Goal: Task Accomplishment & Management: Manage account settings

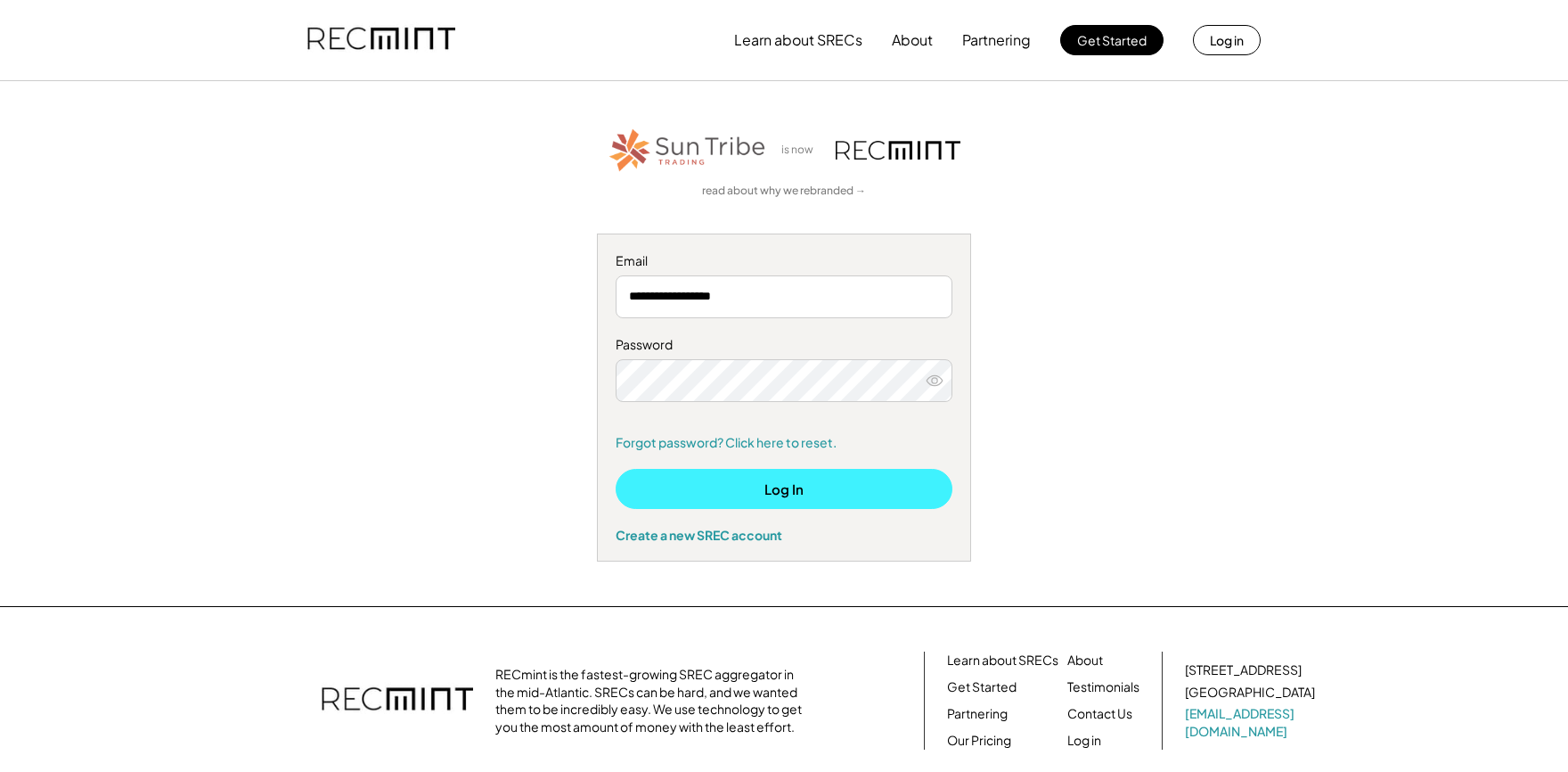
click at [781, 479] on button "Log In" at bounding box center [784, 488] width 337 height 41
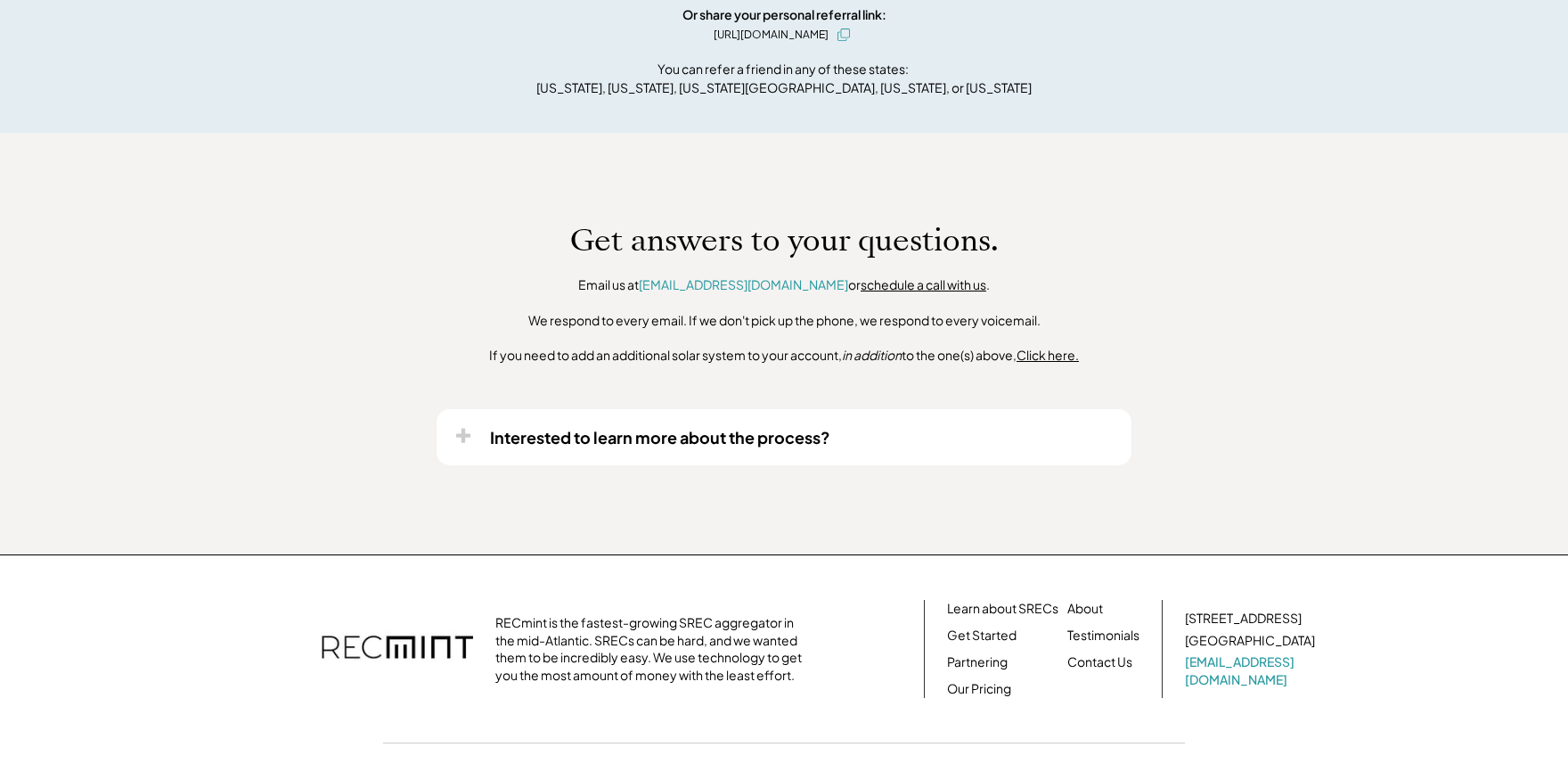
scroll to position [1314, 0]
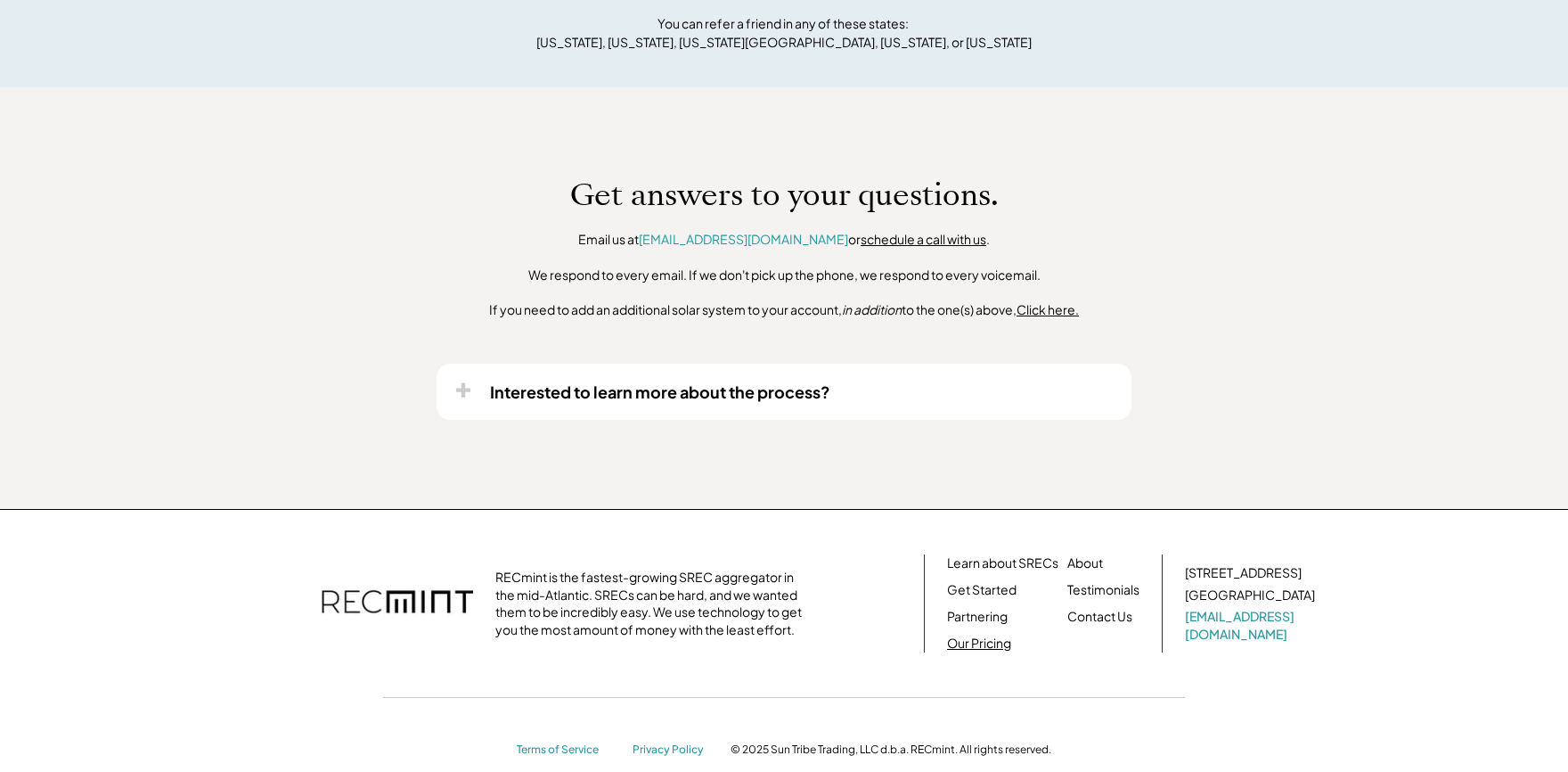
click at [987, 652] on link "Our Pricing" at bounding box center [979, 643] width 64 height 18
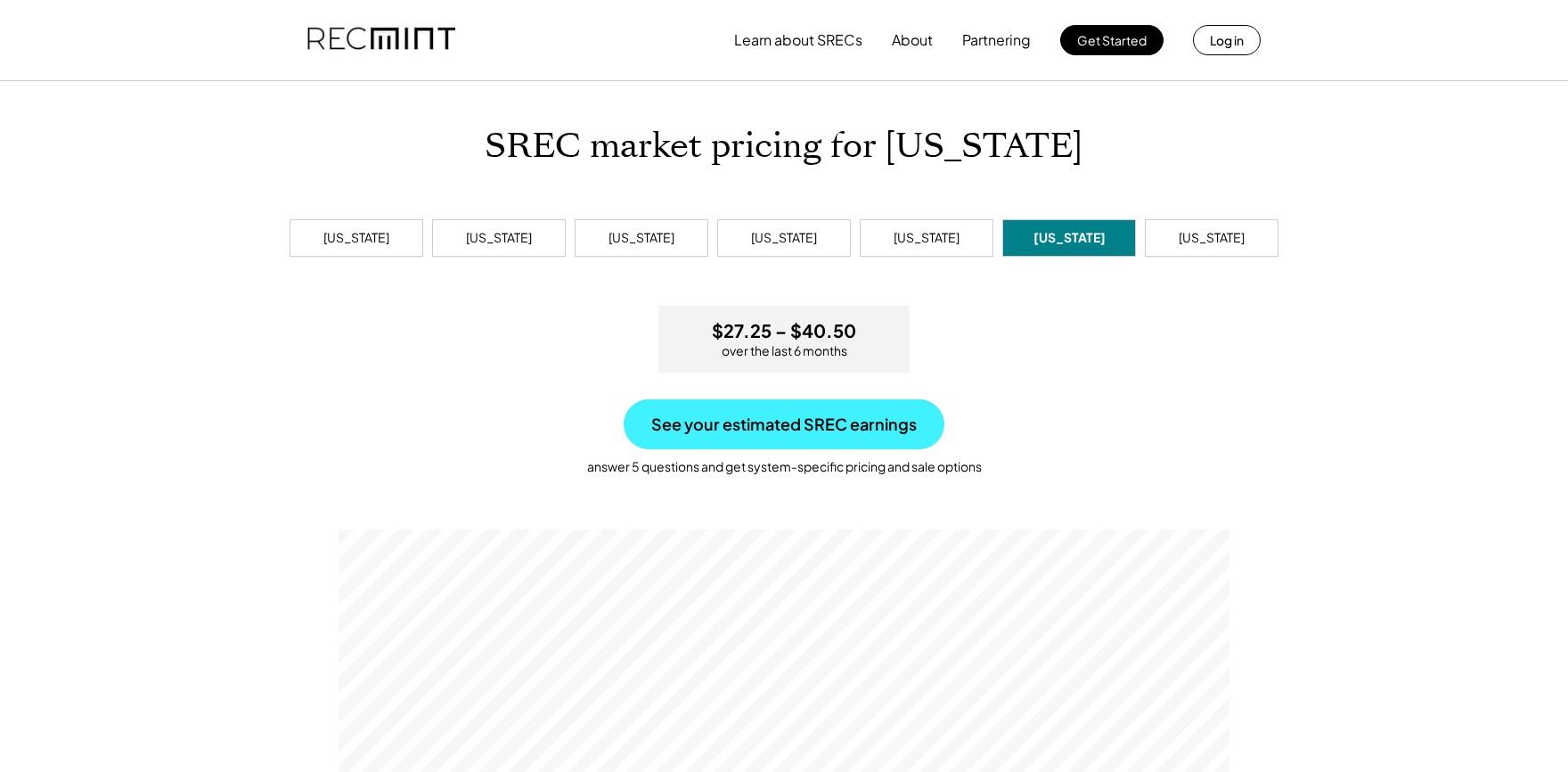
click at [773, 428] on button "See your estimated SREC earnings" at bounding box center [784, 424] width 320 height 49
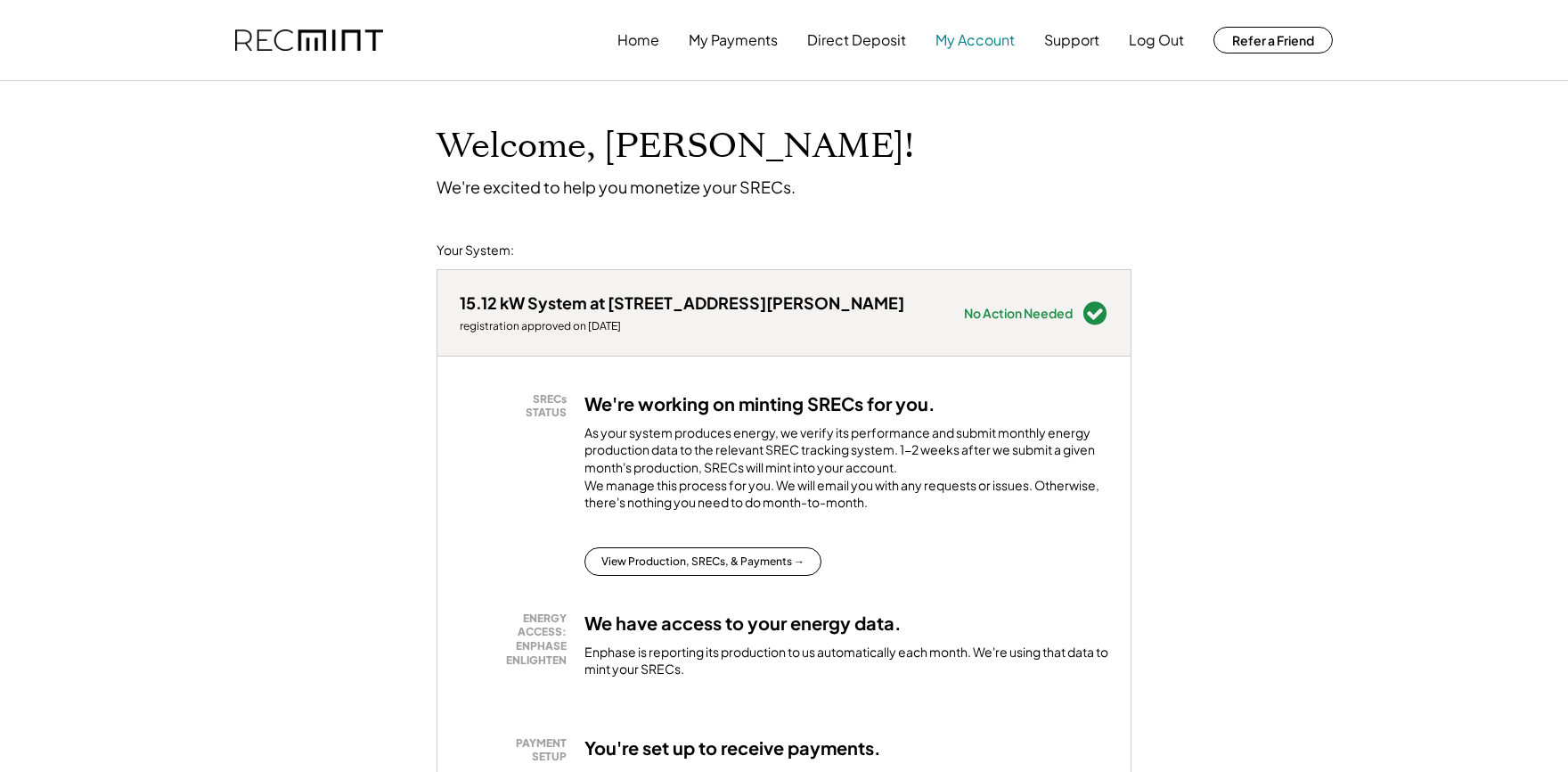
click at [972, 43] on button "My Account" at bounding box center [975, 41] width 79 height 36
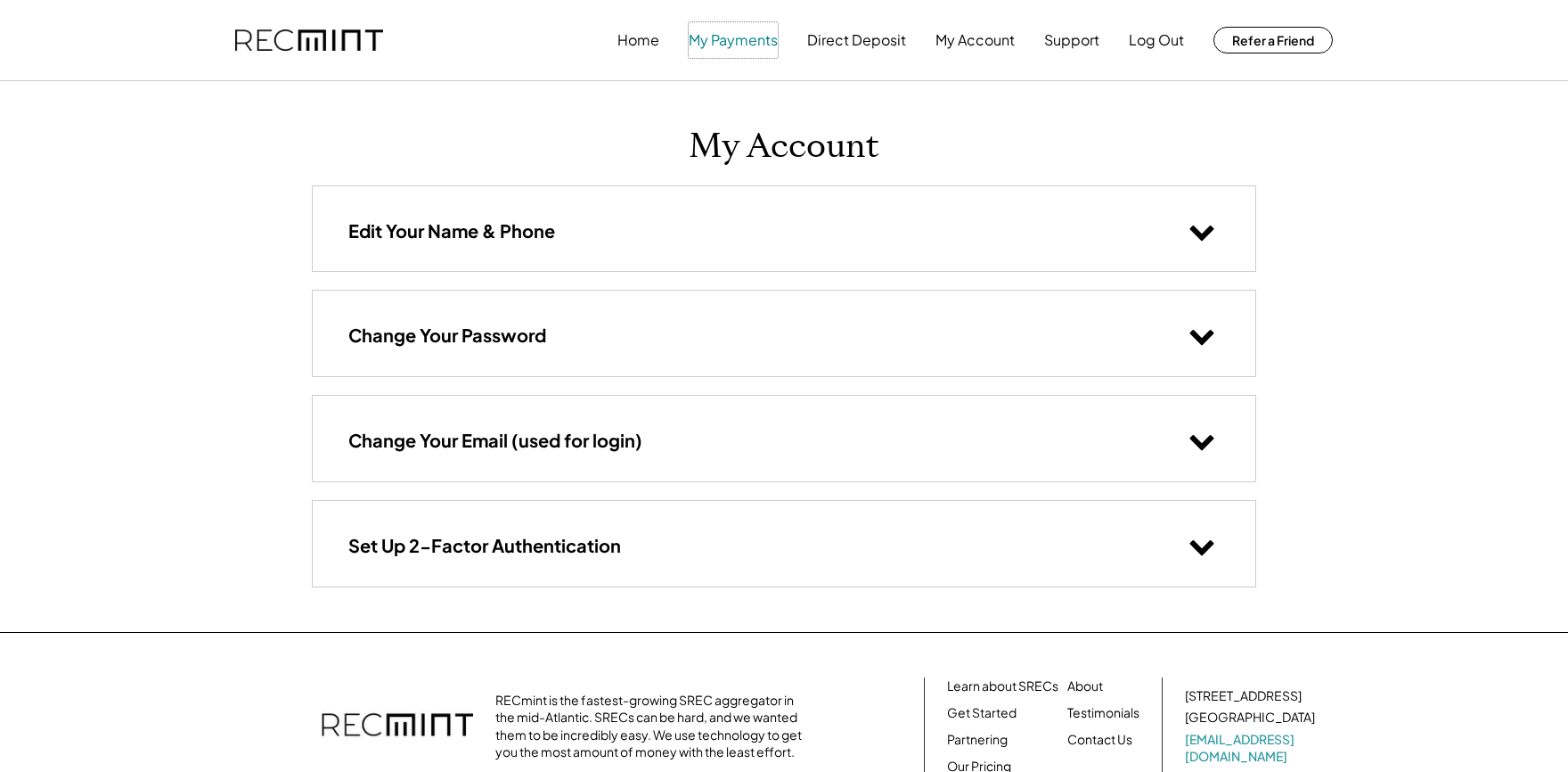
click at [745, 41] on button "My Payments" at bounding box center [734, 41] width 89 height 36
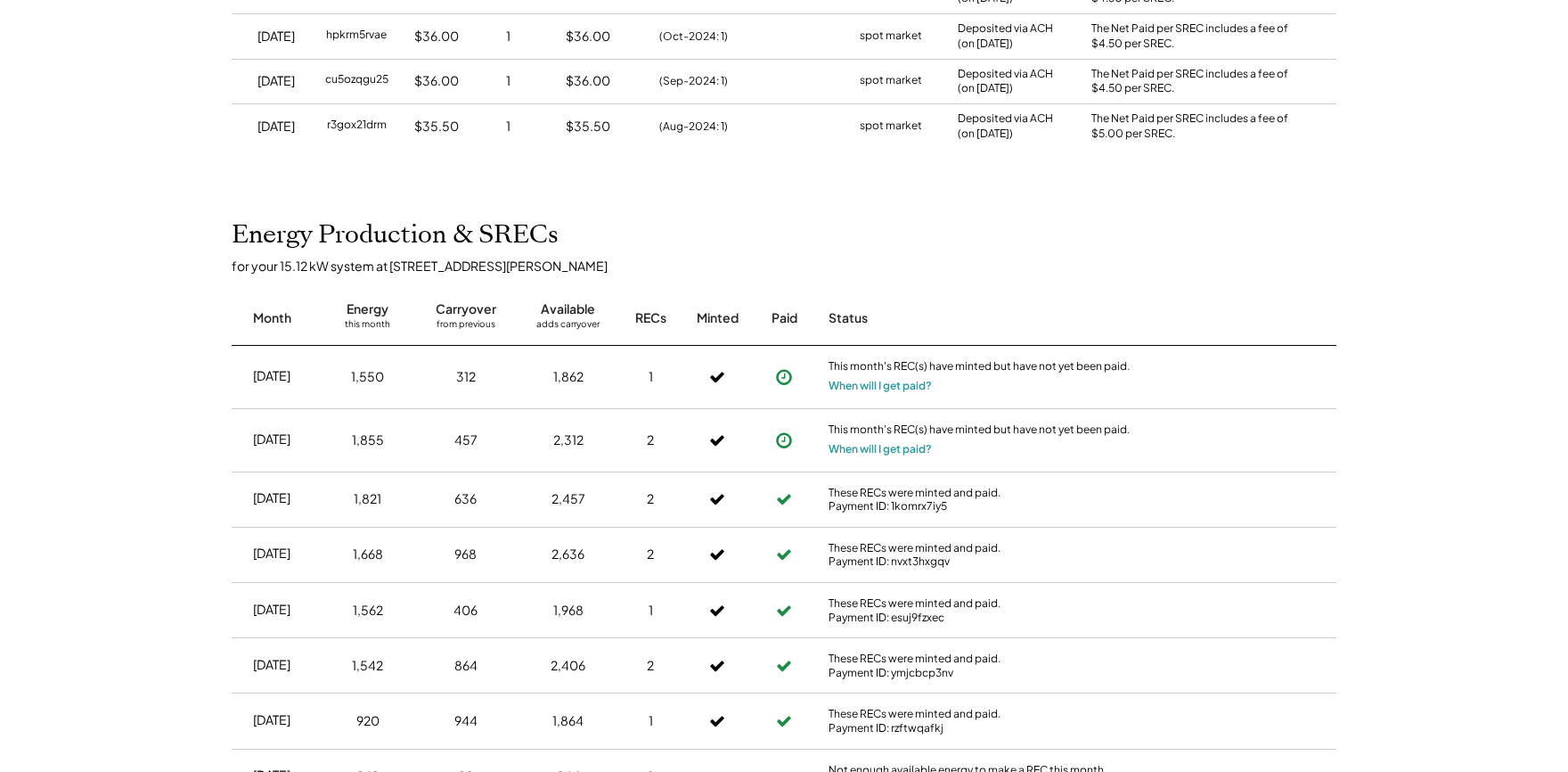
scroll to position [624, 0]
click at [875, 449] on button "When will I get paid?" at bounding box center [880, 451] width 104 height 18
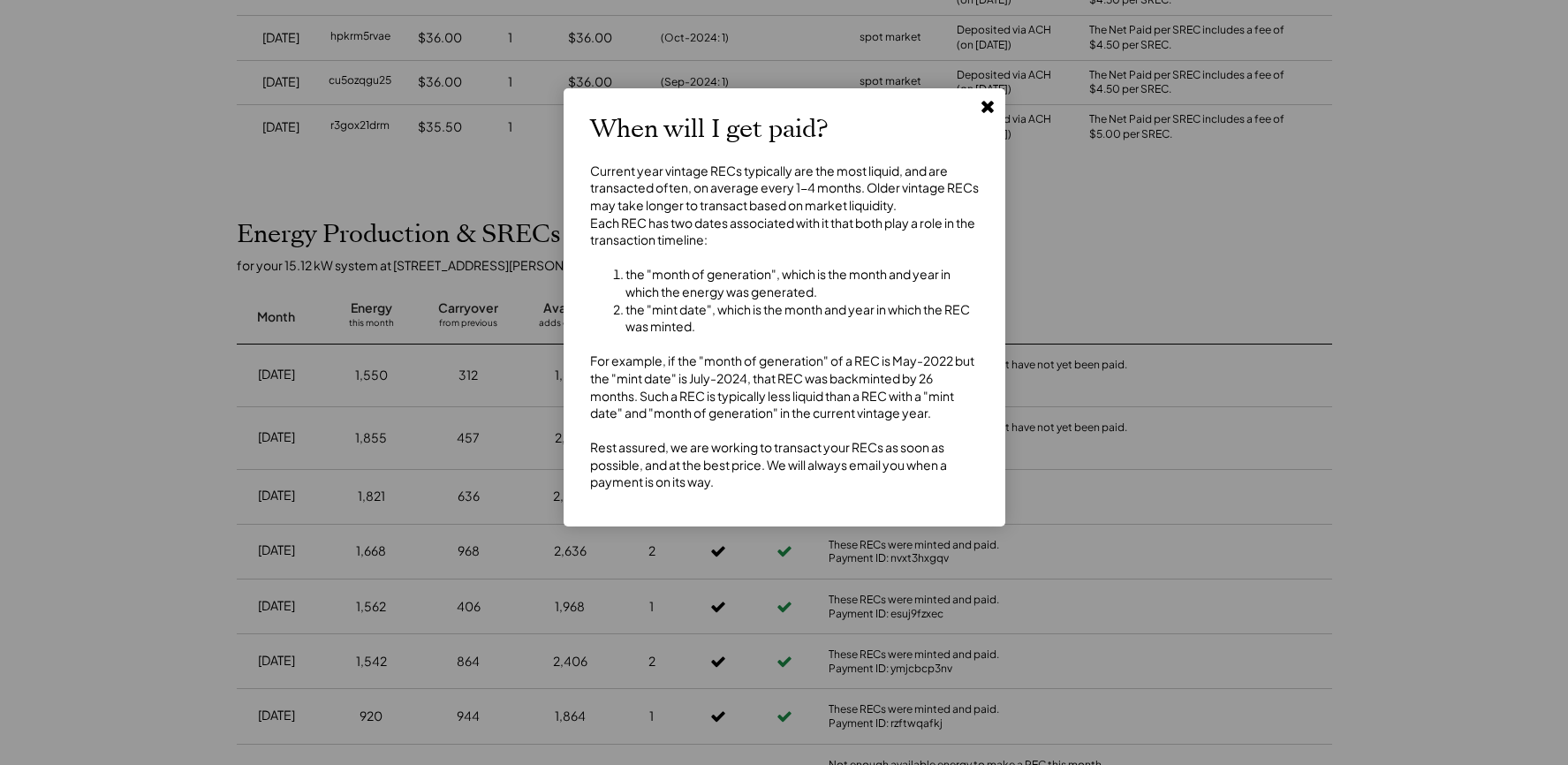
click at [991, 100] on icon at bounding box center [988, 106] width 18 height 18
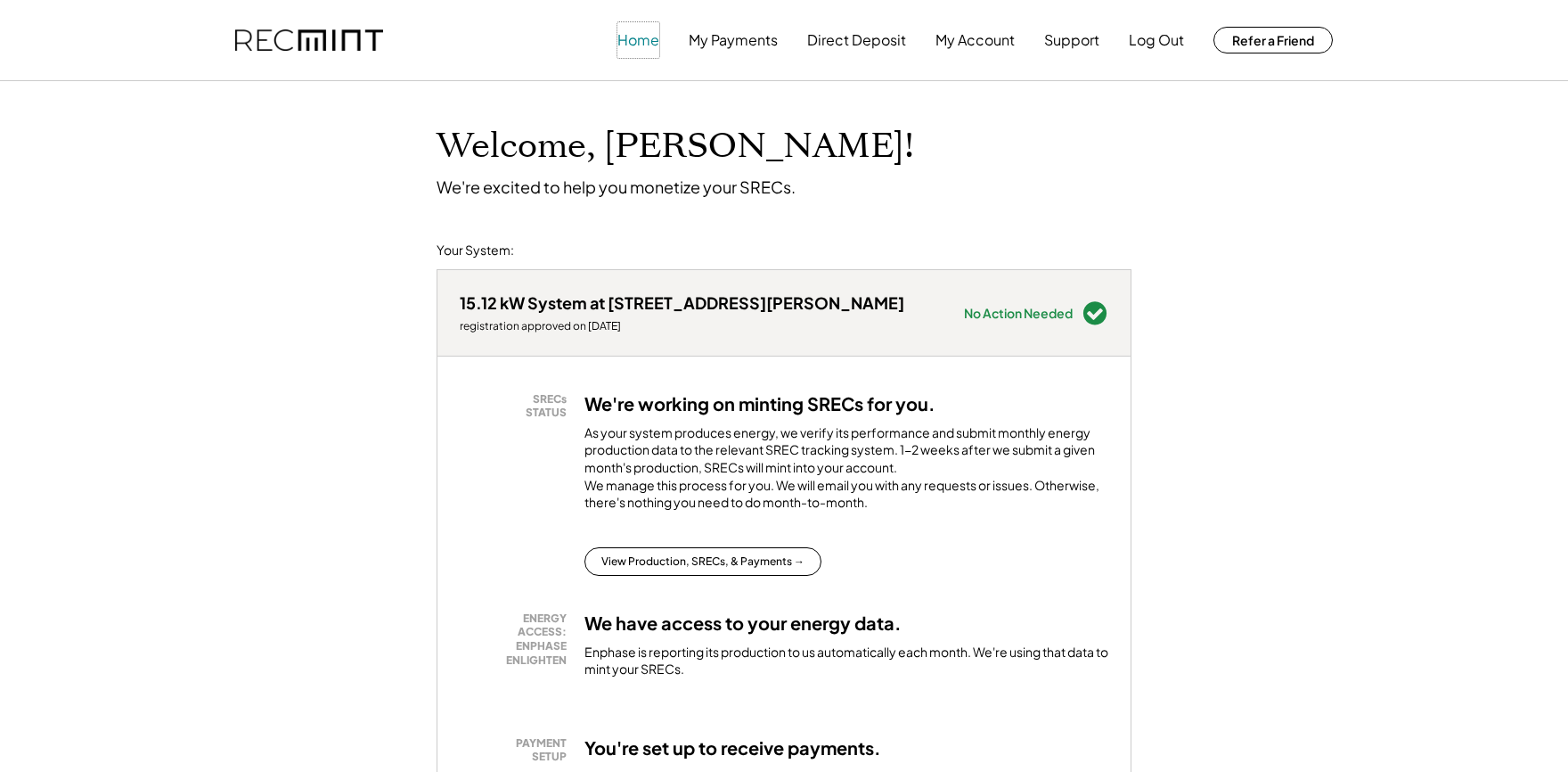
click at [640, 40] on button "Home" at bounding box center [639, 41] width 42 height 36
click at [969, 39] on button "My Account" at bounding box center [975, 41] width 79 height 36
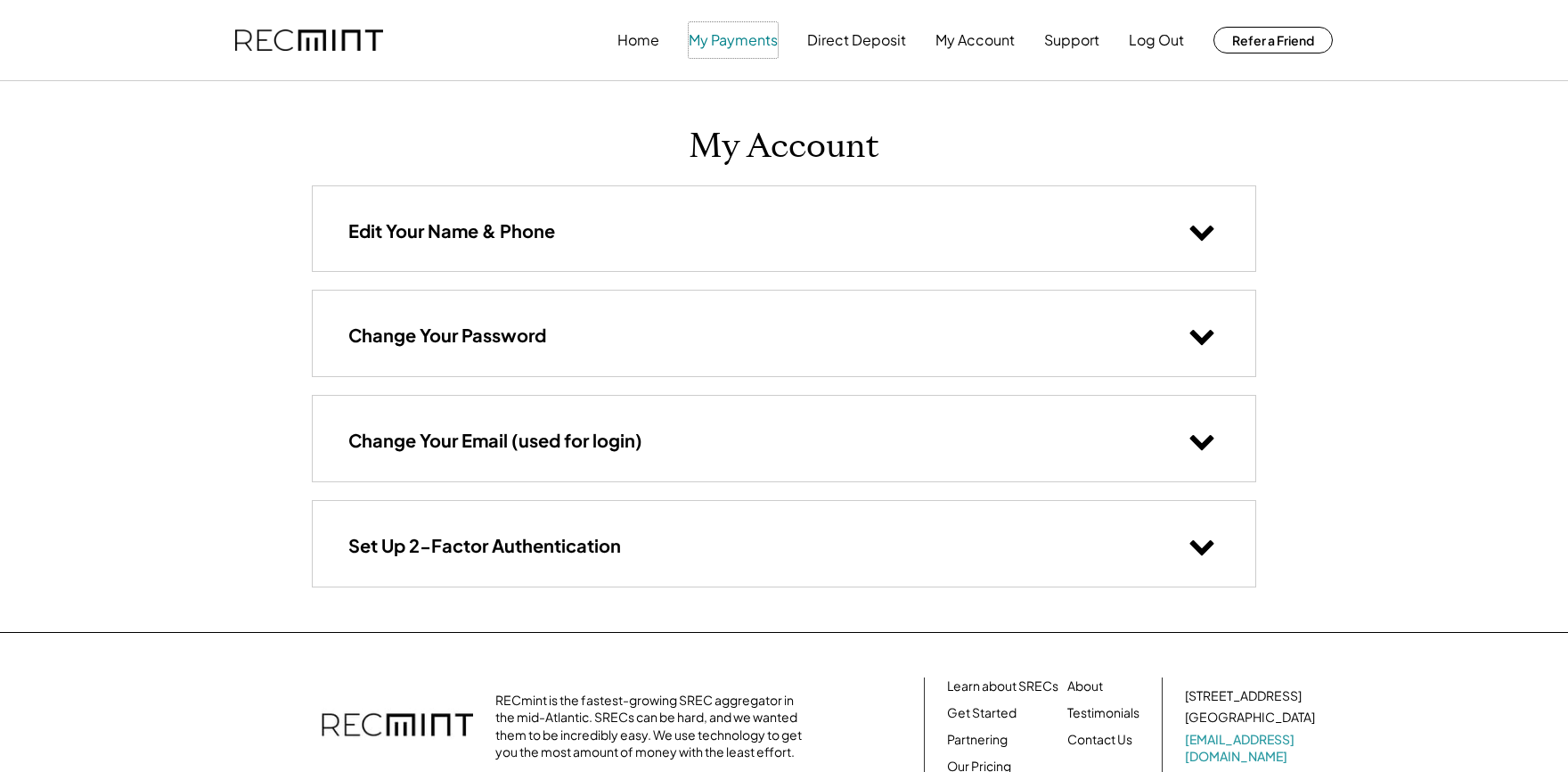
click at [740, 41] on button "My Payments" at bounding box center [734, 41] width 89 height 36
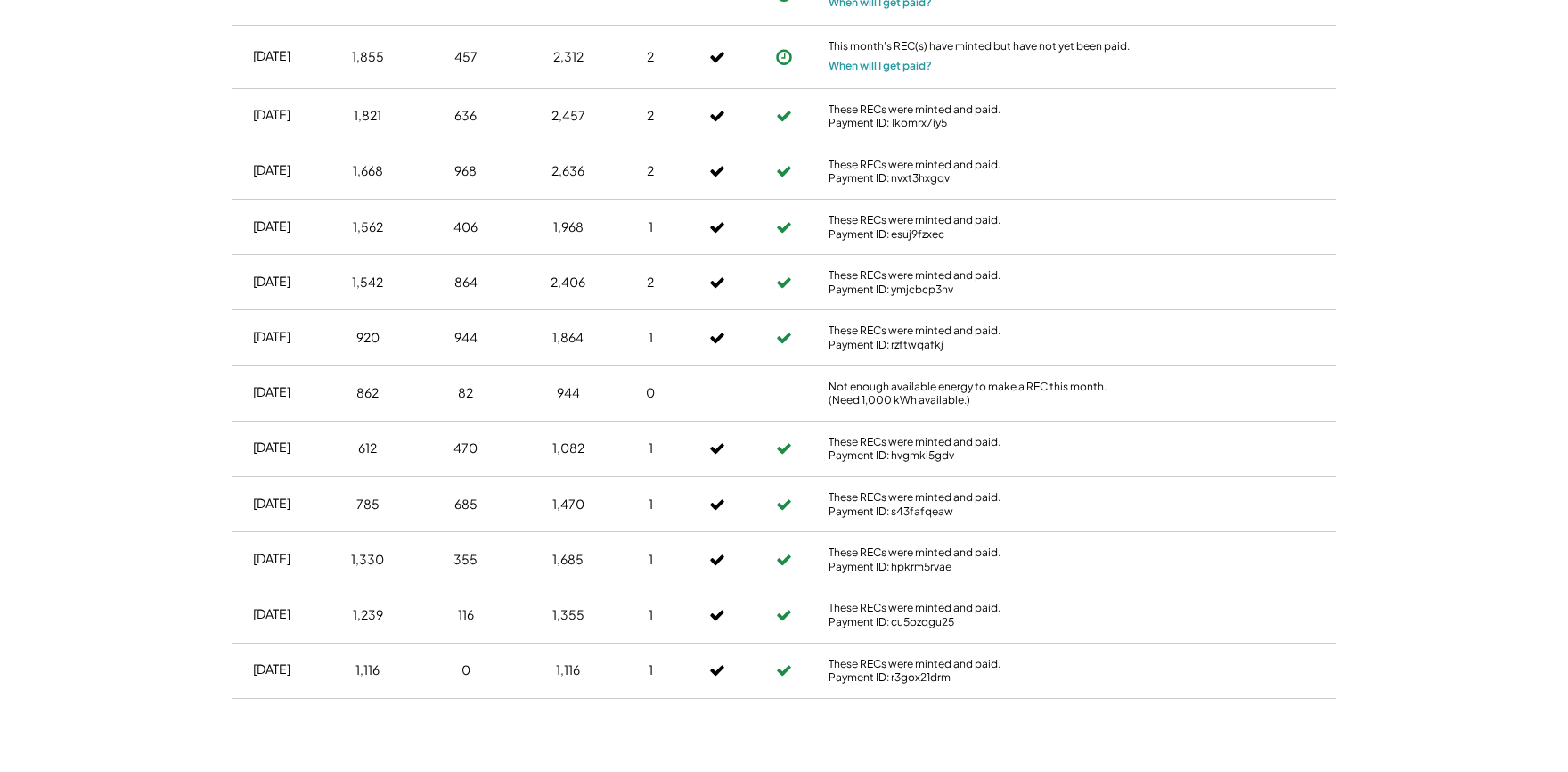
scroll to position [980, 0]
